Goal: Information Seeking & Learning: Learn about a topic

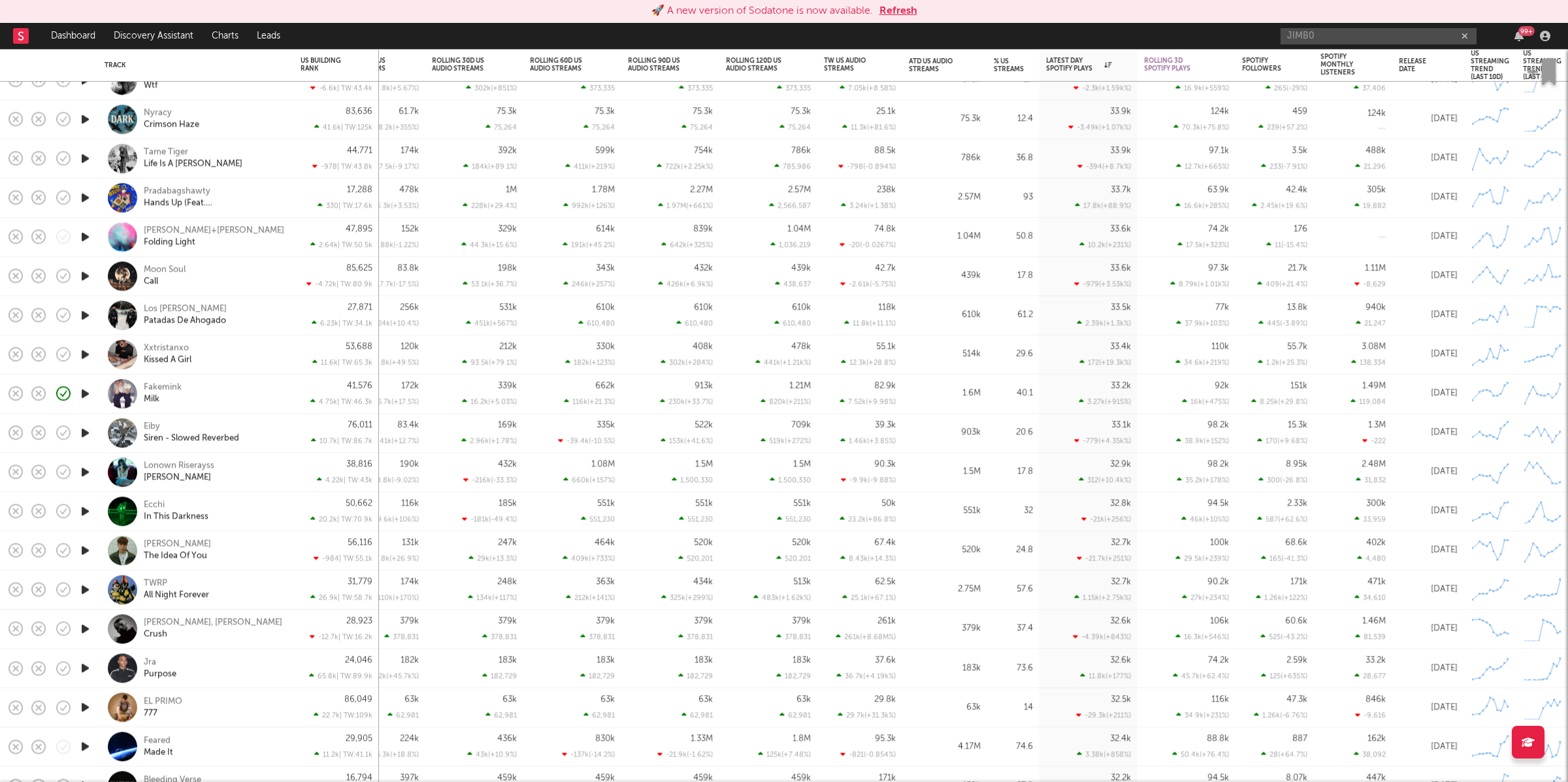
click at [901, 6] on button "Refresh" at bounding box center [898, 11] width 38 height 16
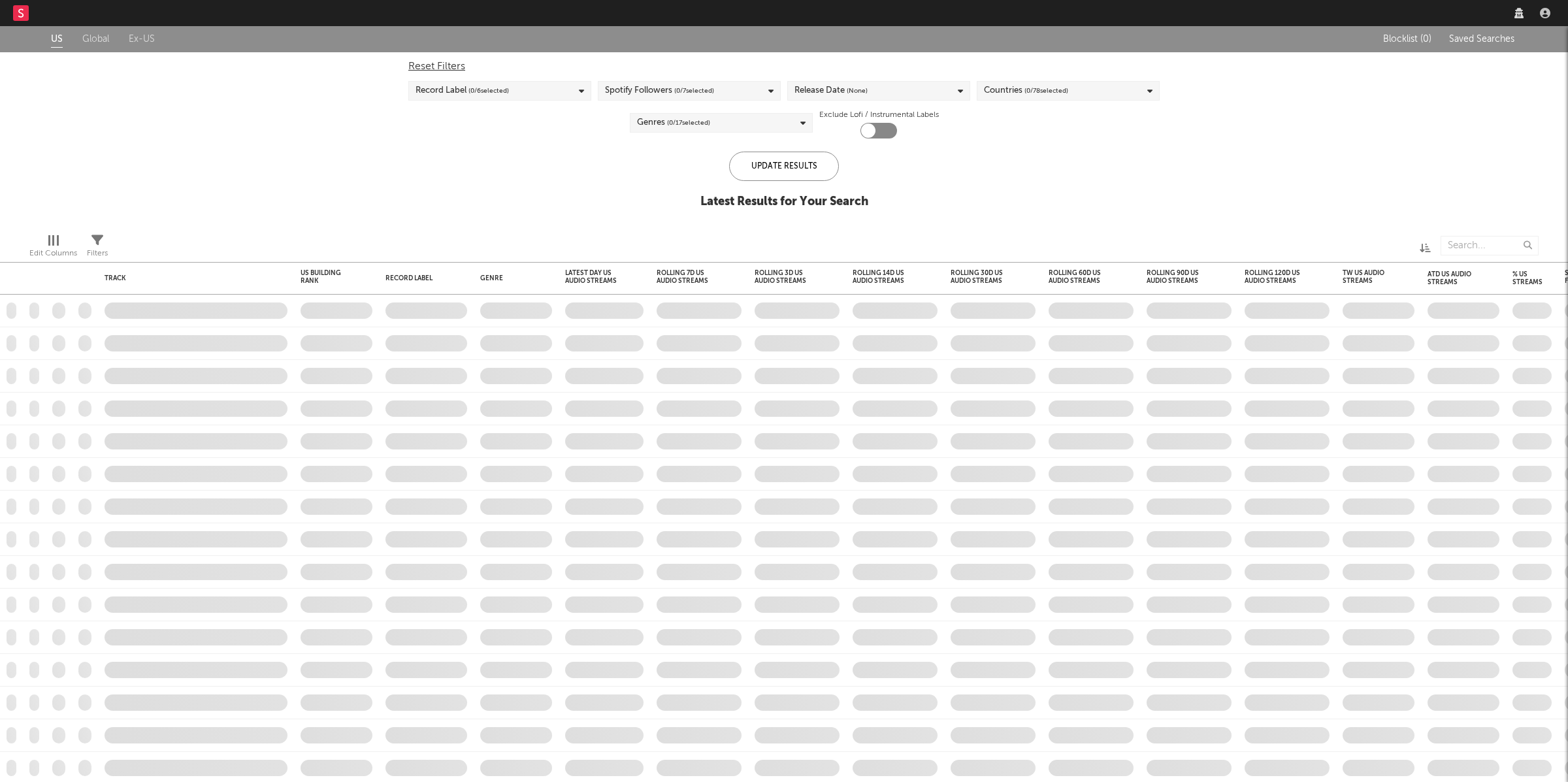
checkbox input "true"
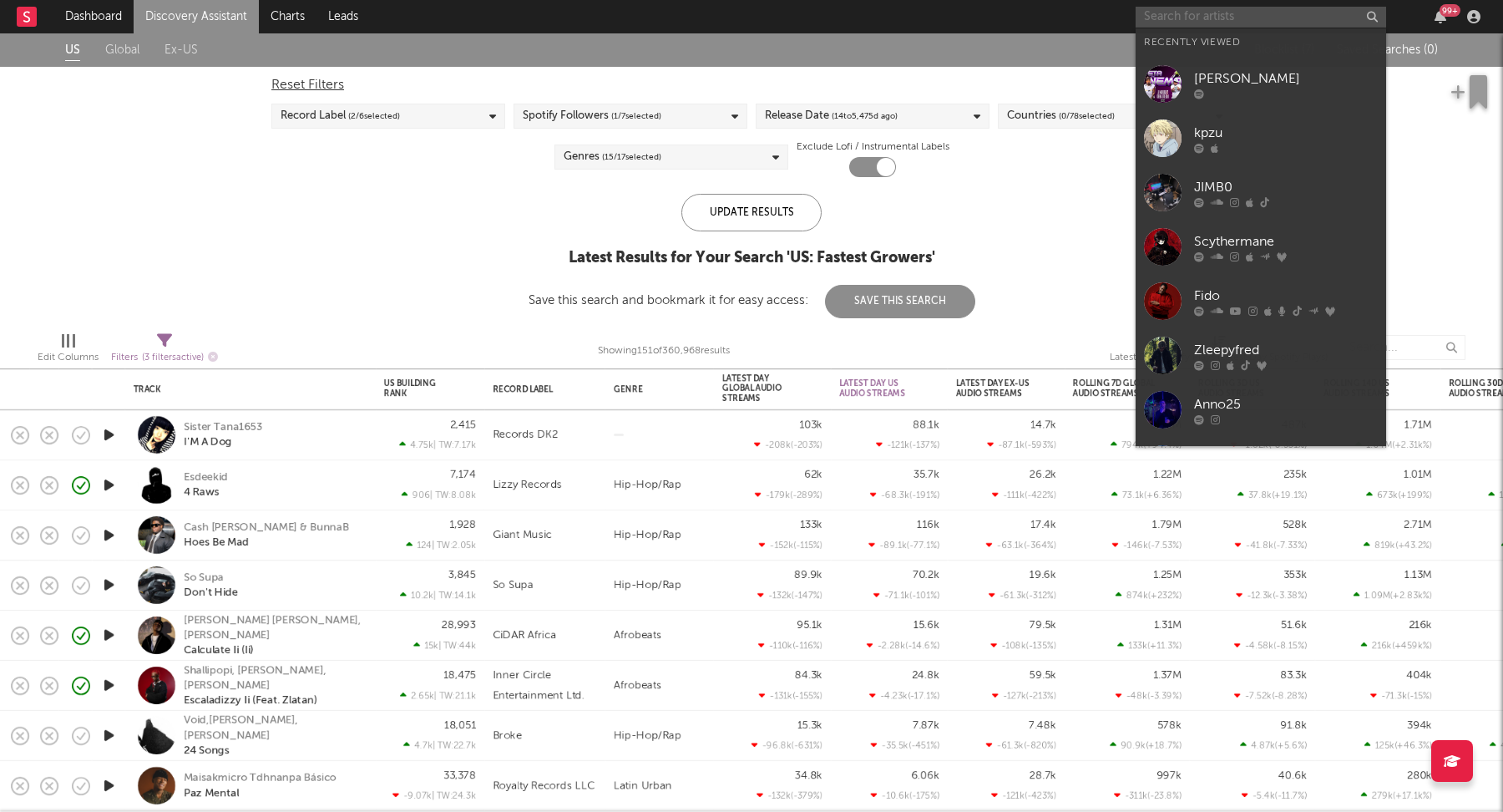
click at [1161, 13] on input "text" at bounding box center [1260, 17] width 251 height 21
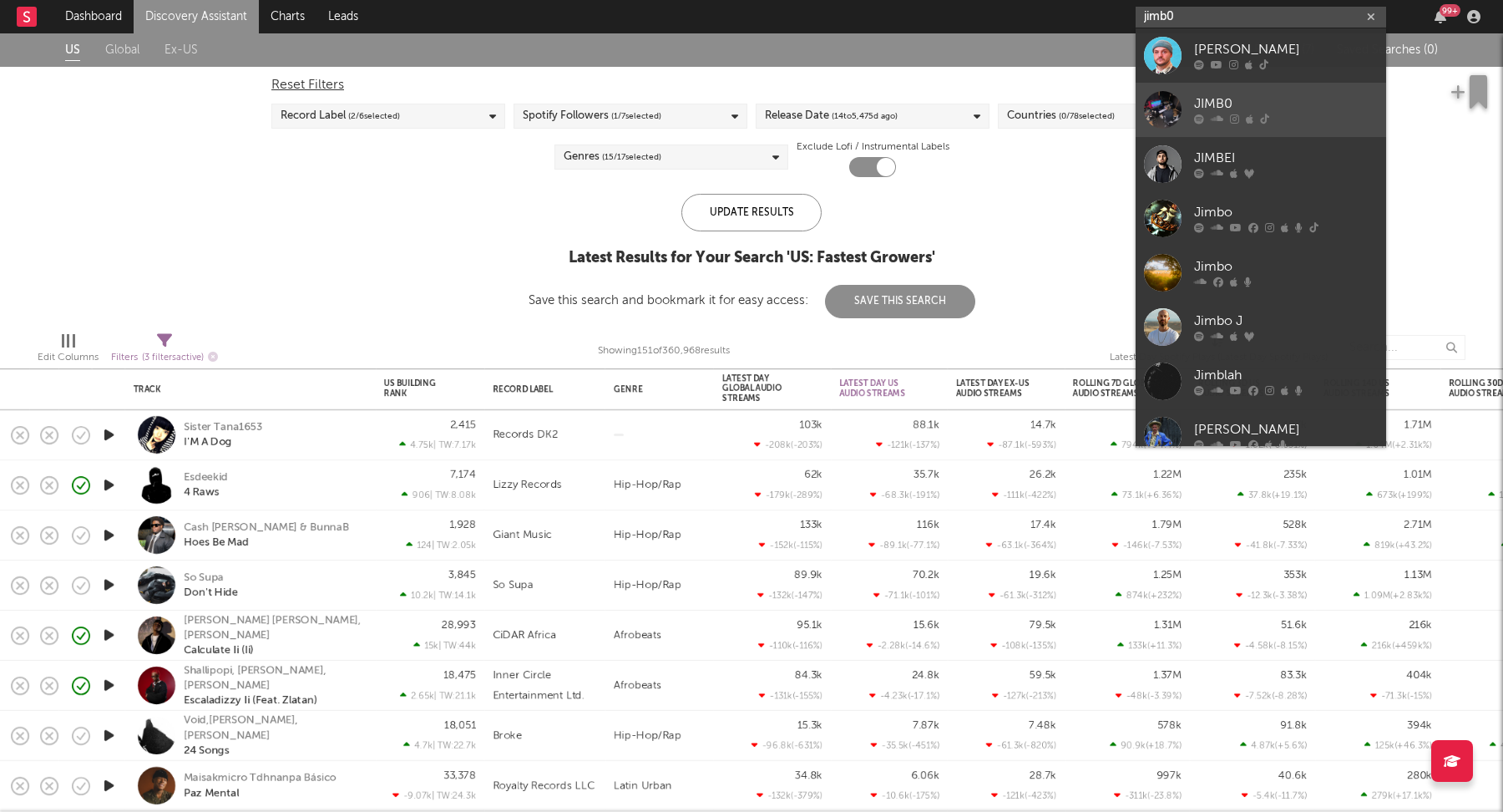
type input "jimb0"
click at [1263, 98] on div "JIMB0" at bounding box center [1285, 104] width 183 height 20
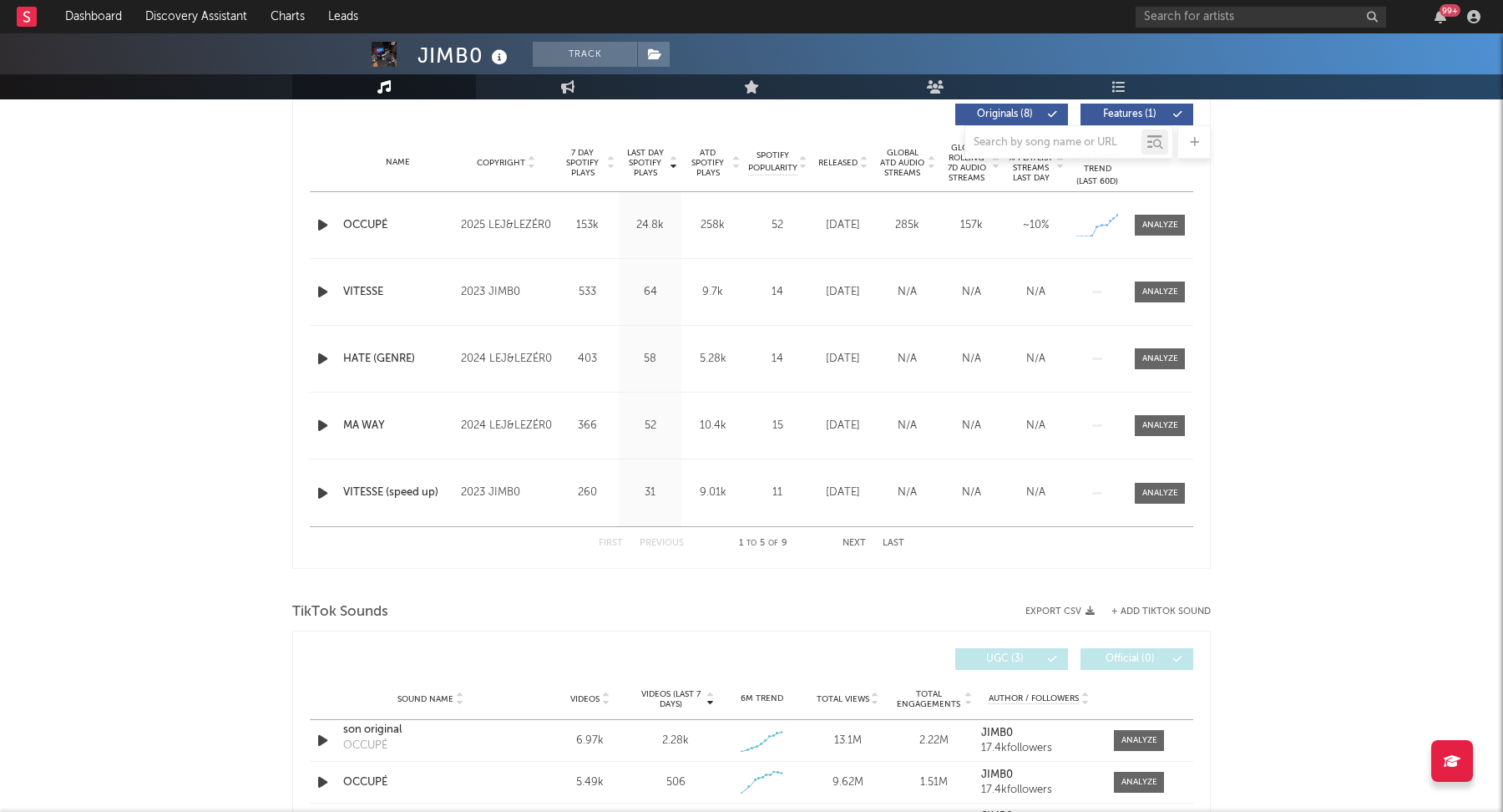
select select "1w"
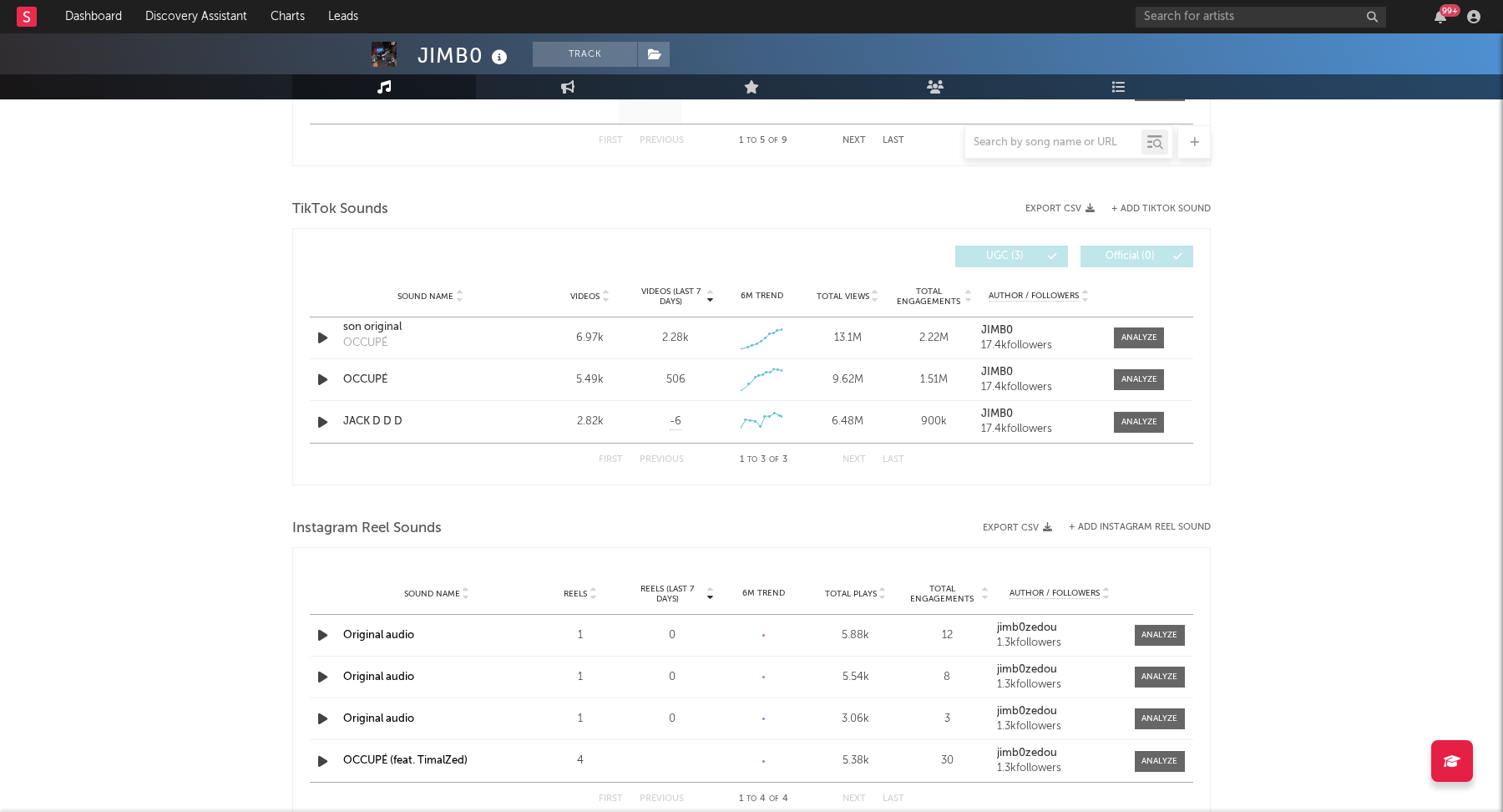
scroll to position [1048, 0]
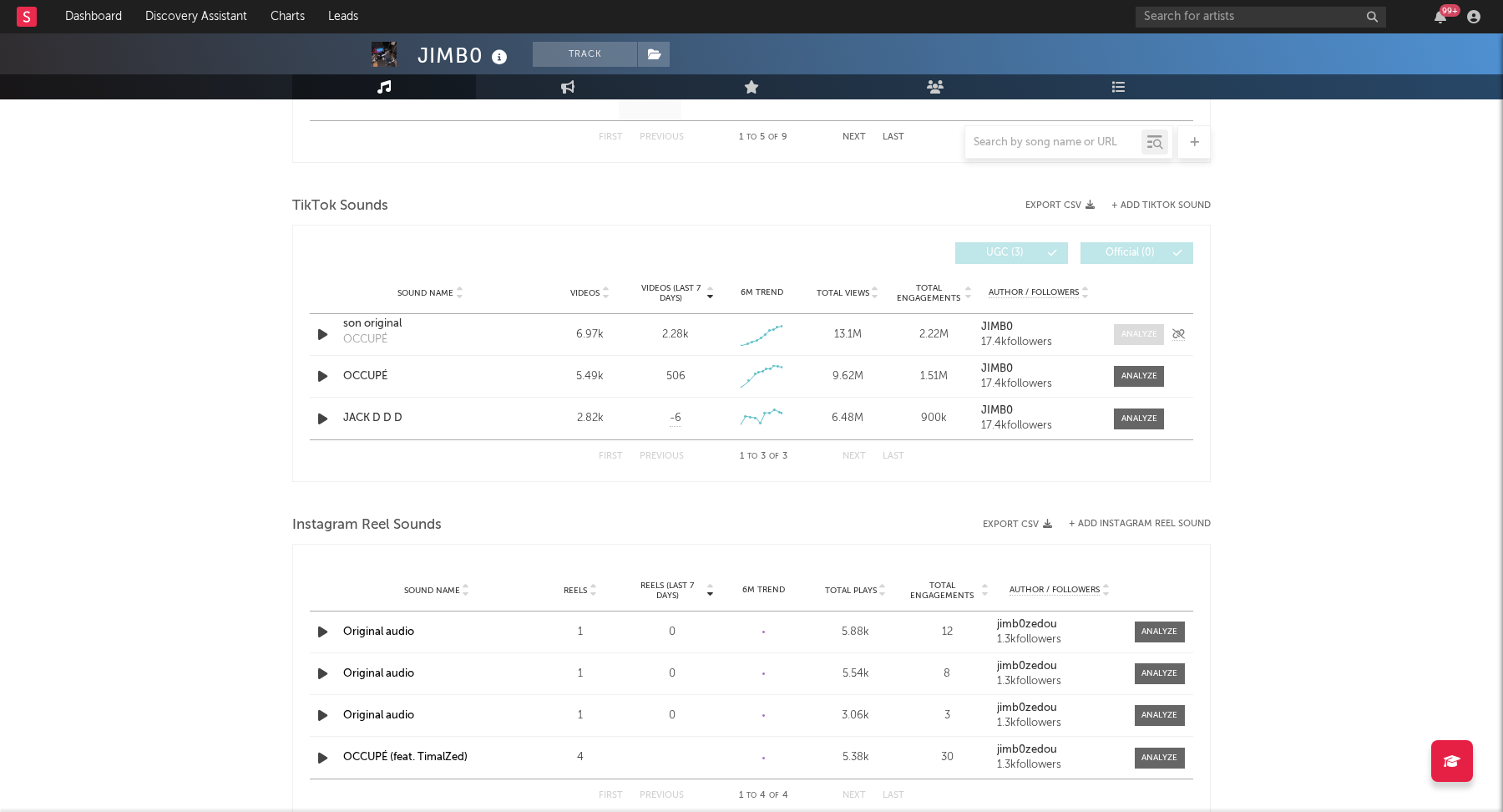
click at [1151, 332] on div at bounding box center [1139, 334] width 36 height 13
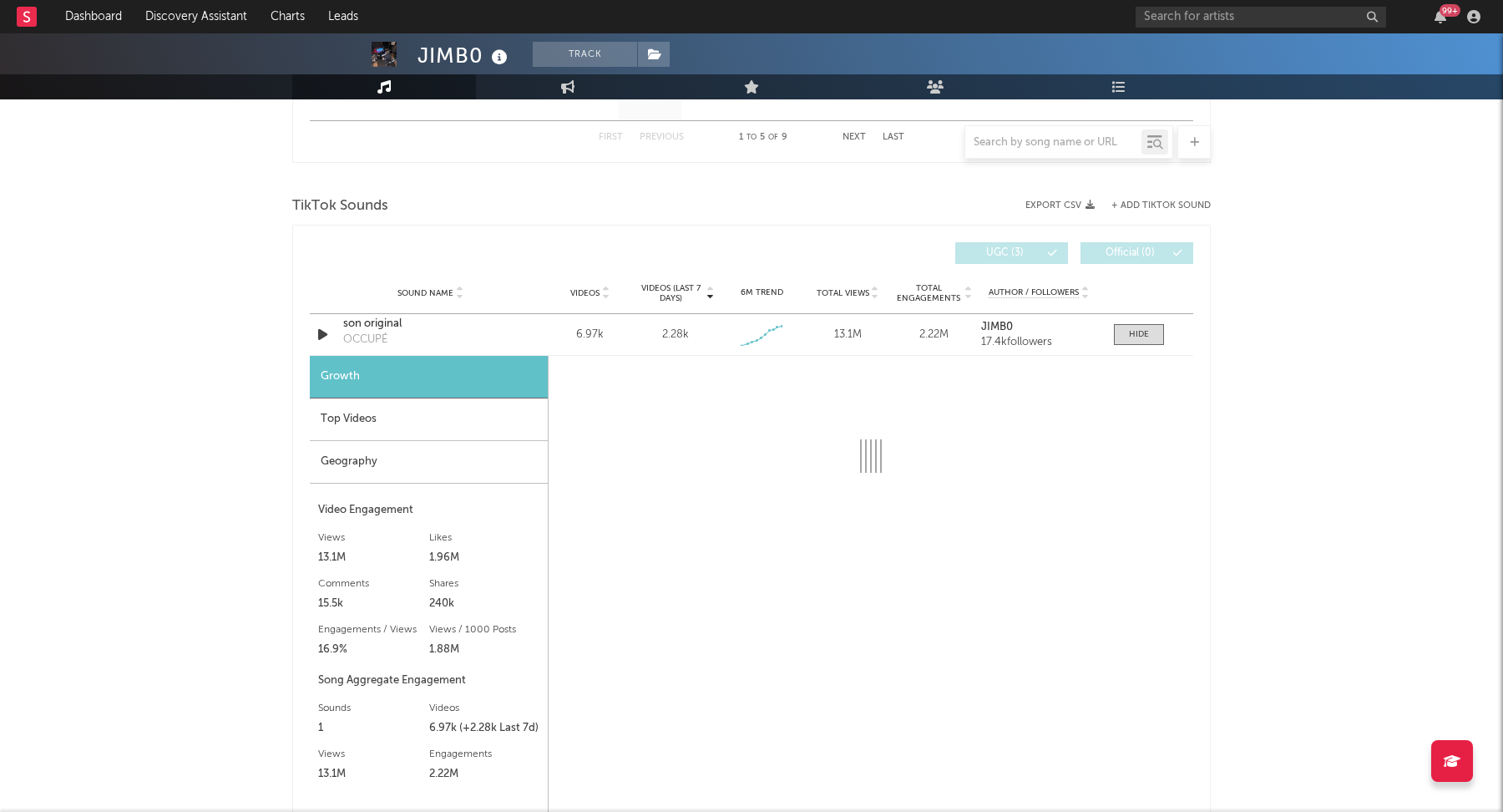
select select "1w"
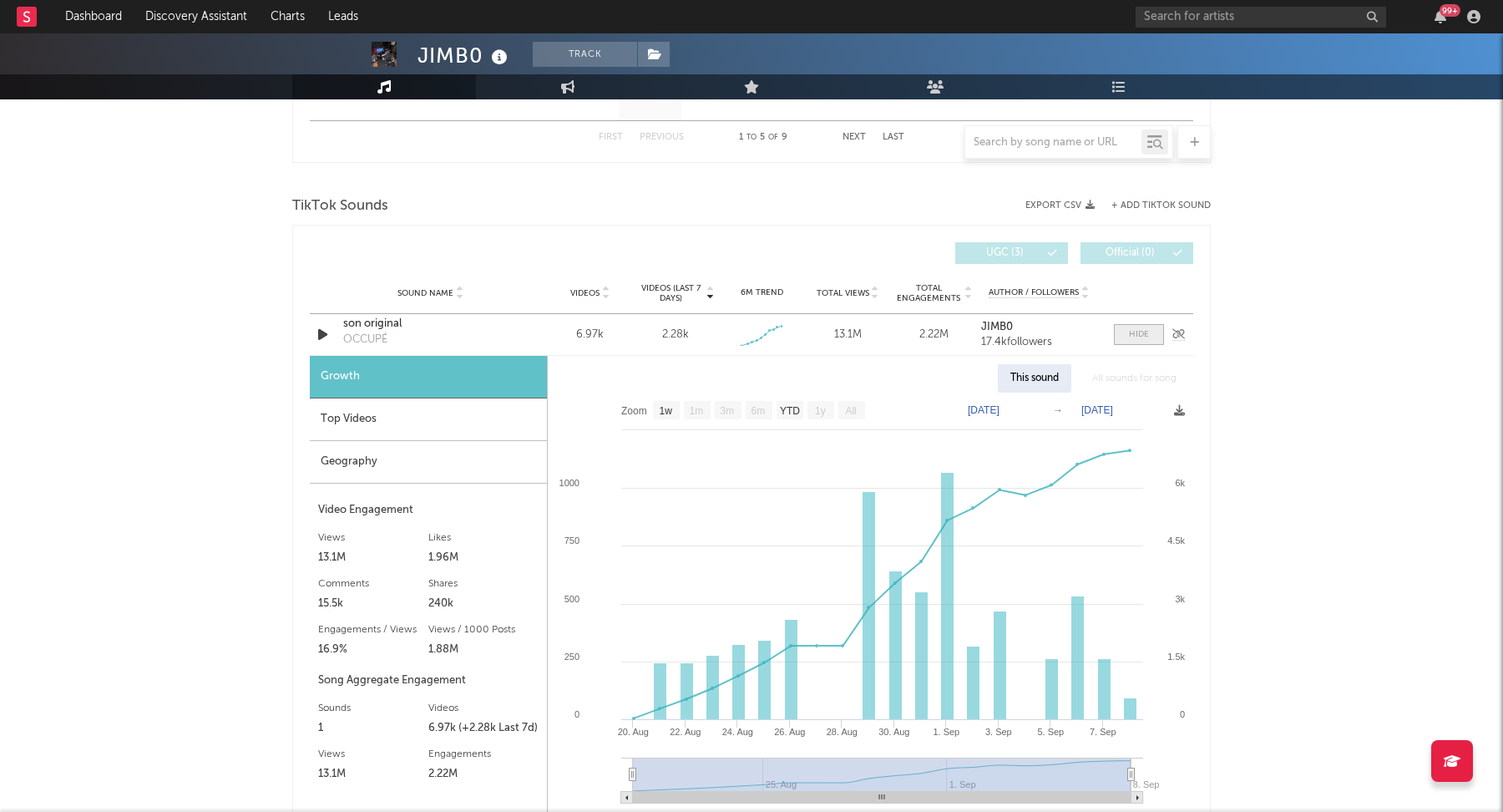
click at [1118, 324] on span at bounding box center [1139, 334] width 51 height 21
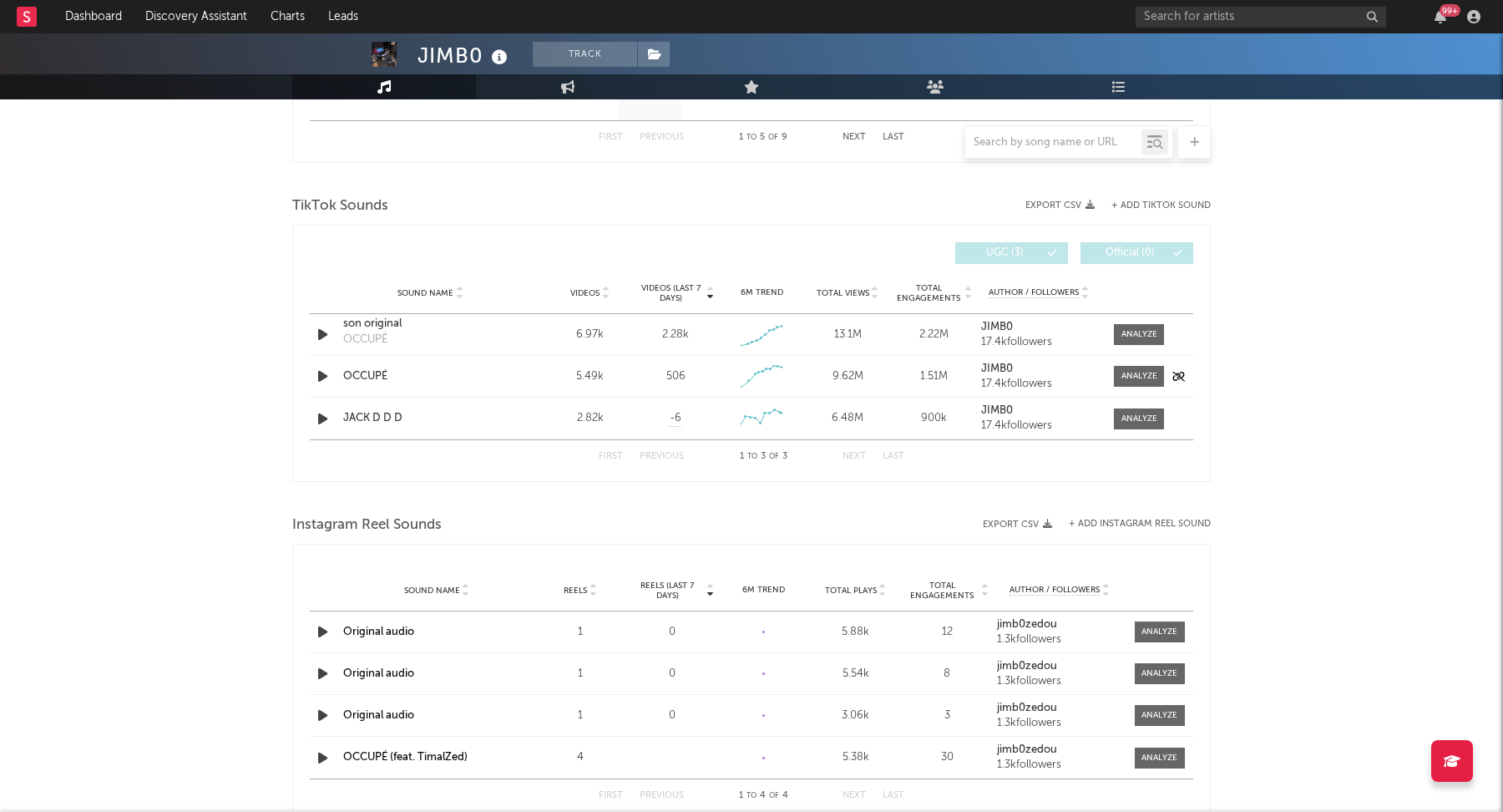
click at [1142, 363] on div "Sound Name OCCUPÉ Videos 5.49k Videos (last 7 days) 506 Weekly Growth % - 56.5 …" at bounding box center [751, 376] width 883 height 41
click at [1140, 373] on div at bounding box center [1139, 376] width 36 height 13
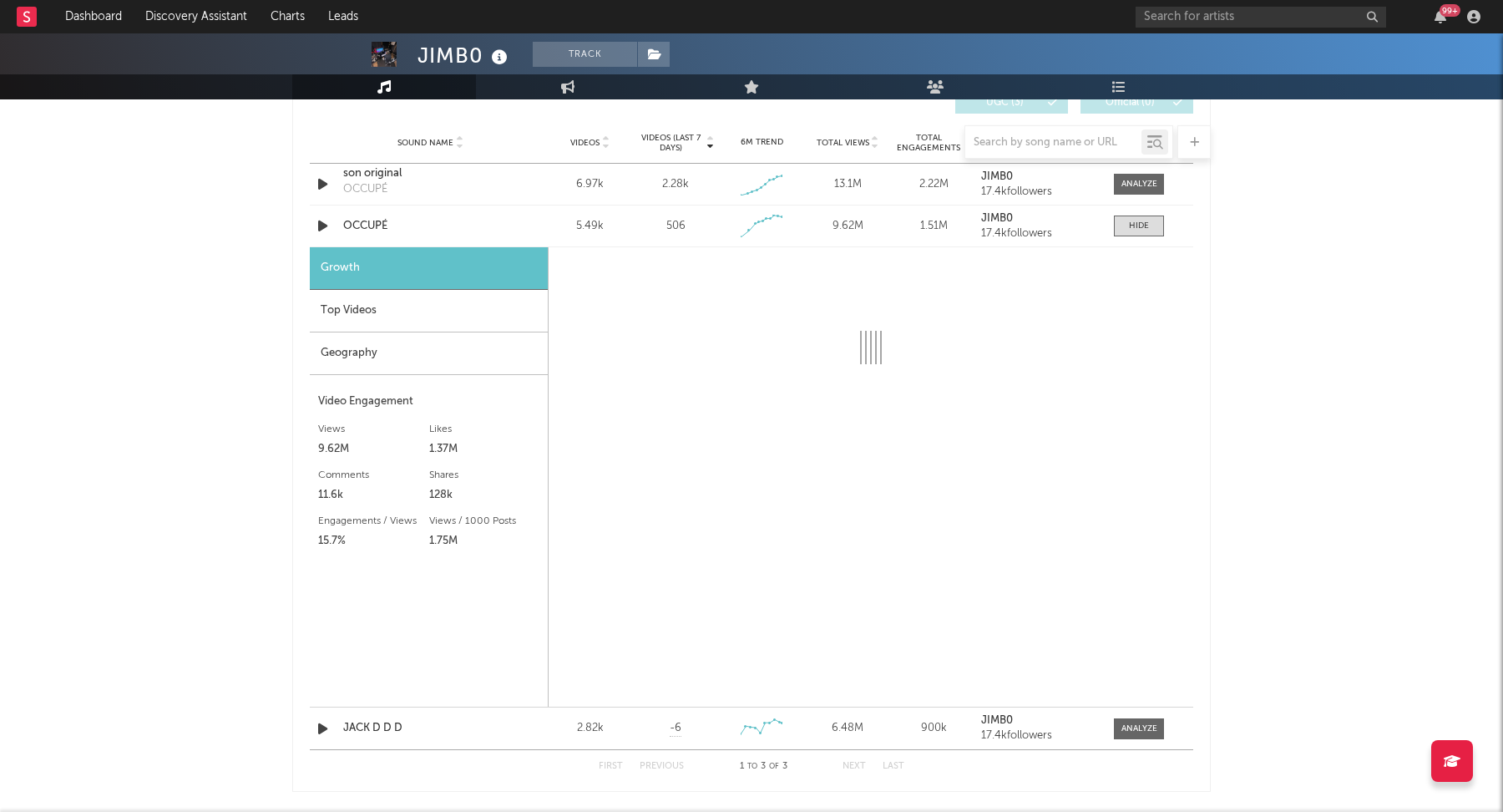
select select "1w"
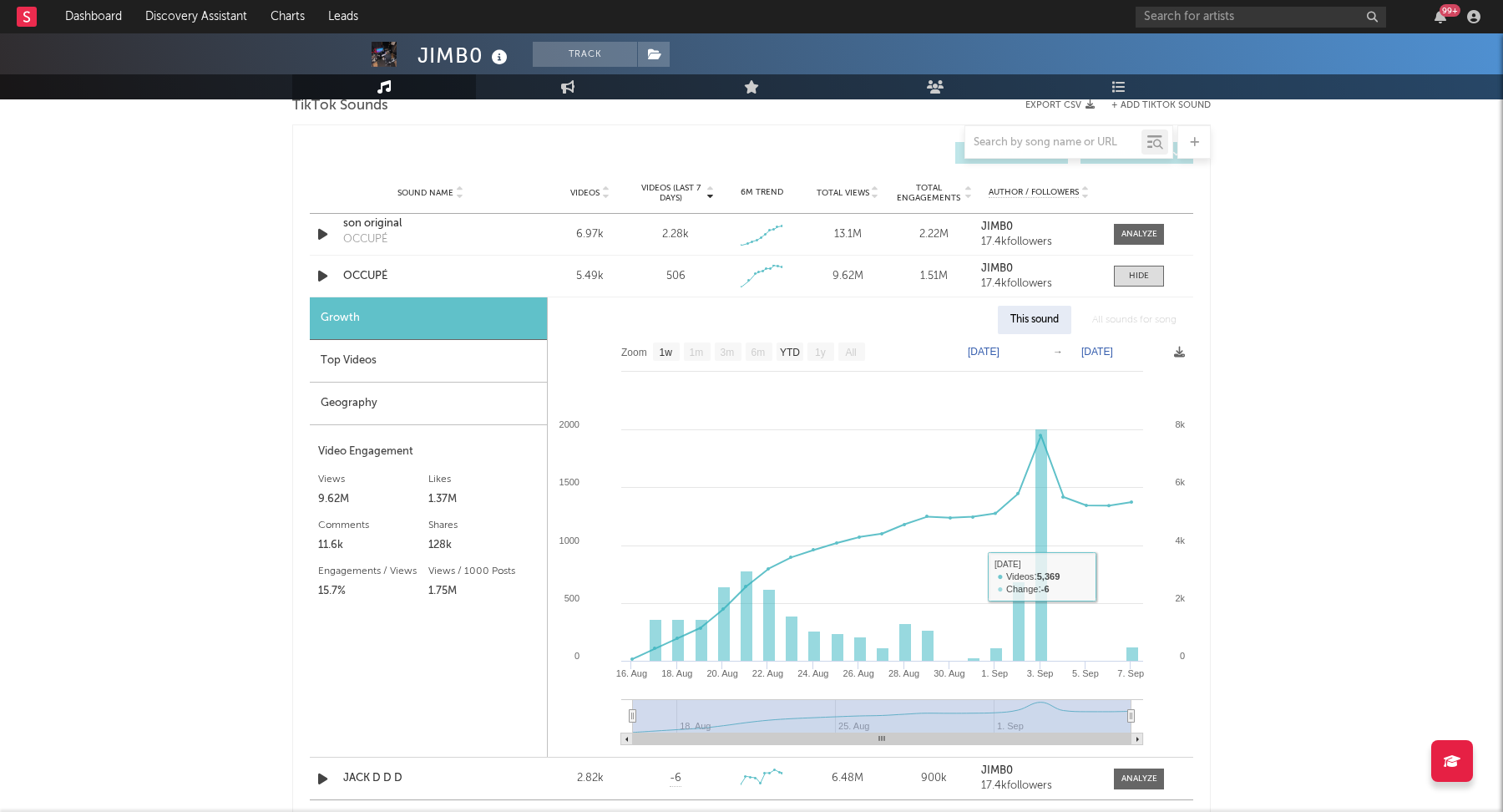
scroll to position [1136, 0]
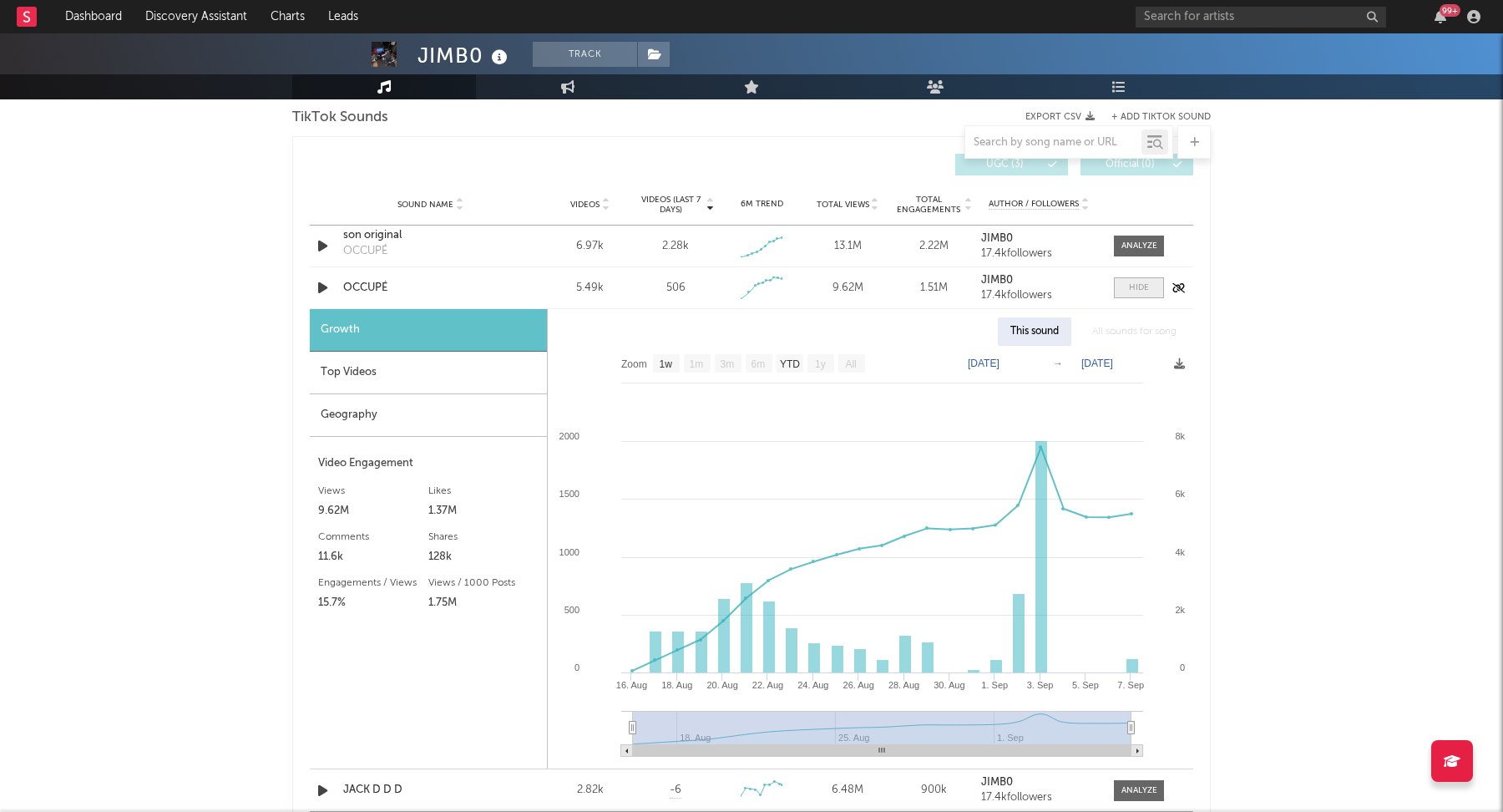
click at [1150, 289] on span at bounding box center [1139, 288] width 51 height 21
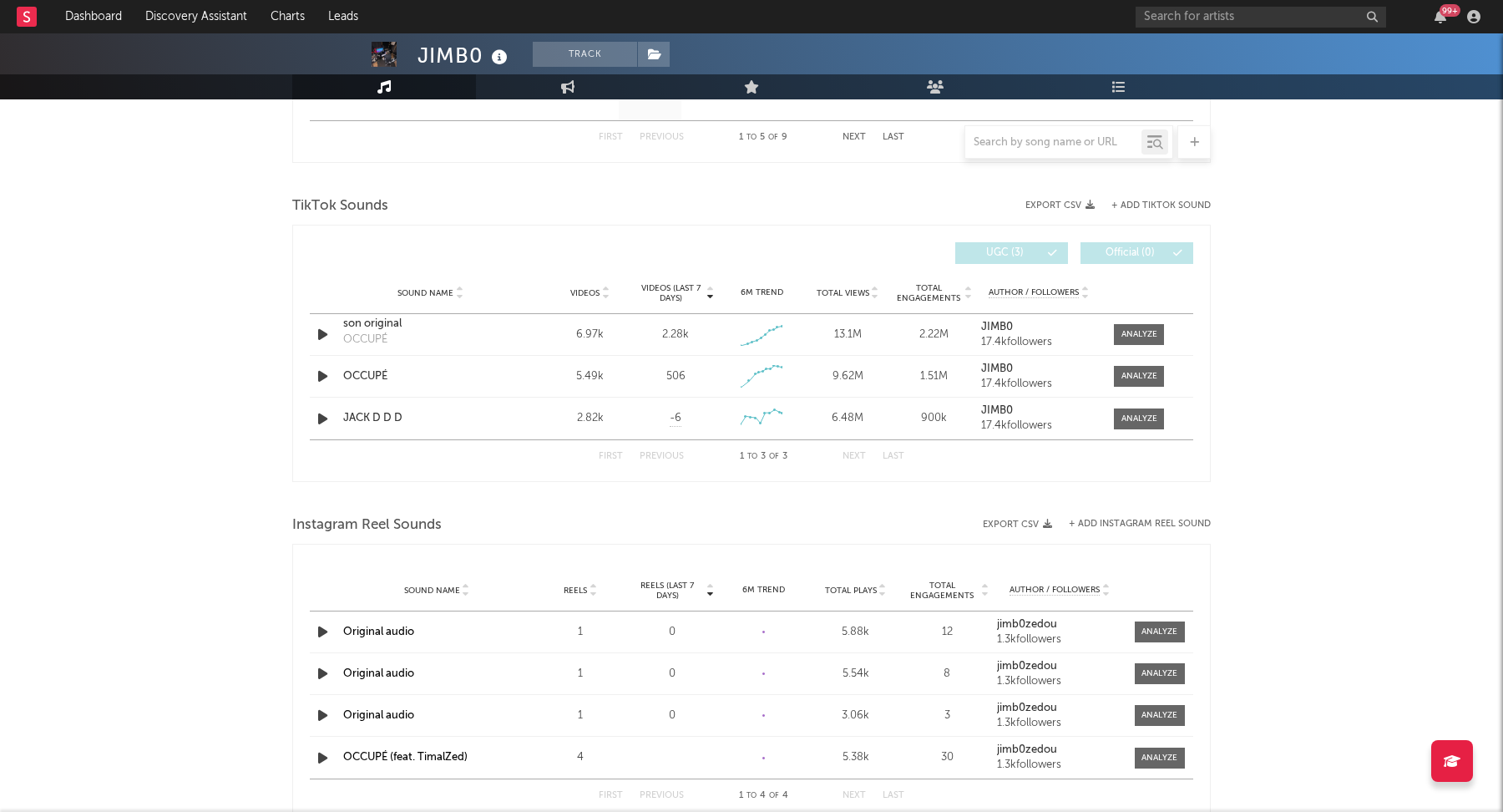
scroll to position [769, 0]
